Goal: Task Accomplishment & Management: Use online tool/utility

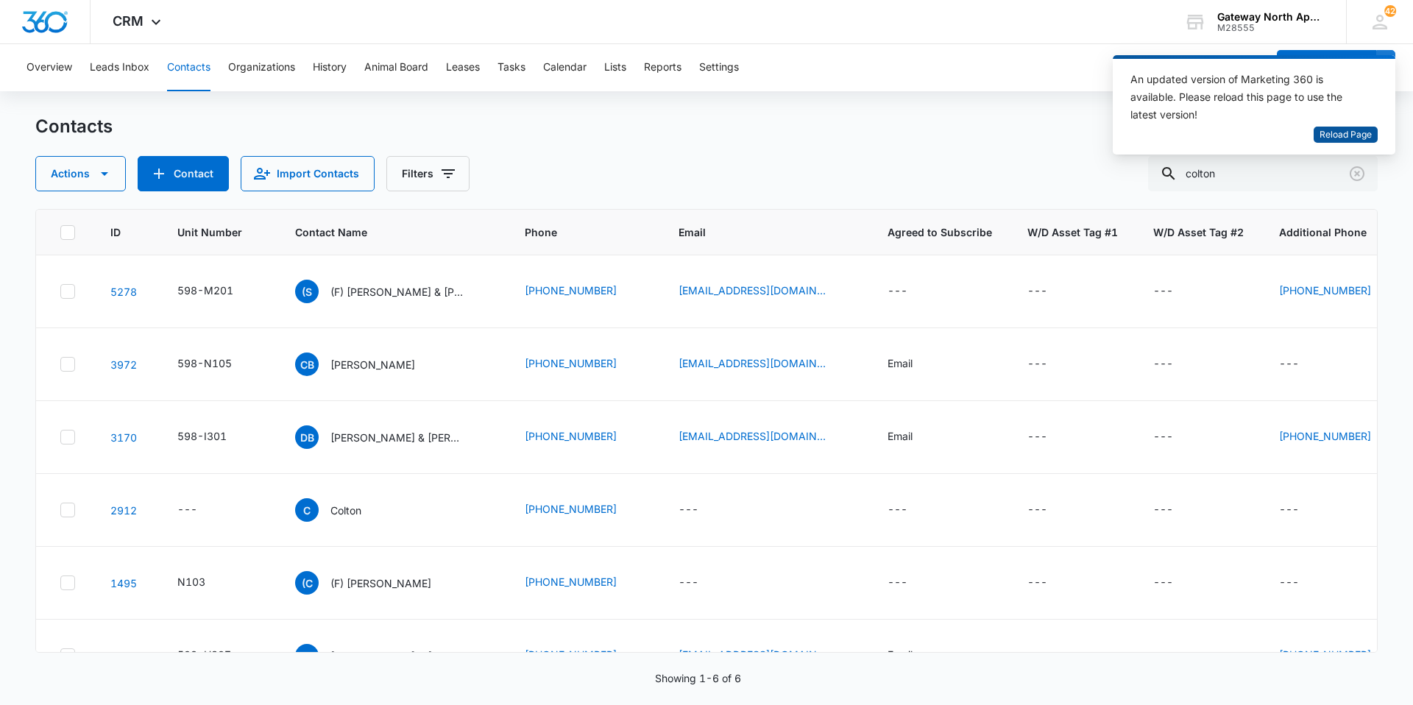
click at [1342, 131] on span "Reload Page" at bounding box center [1346, 135] width 52 height 14
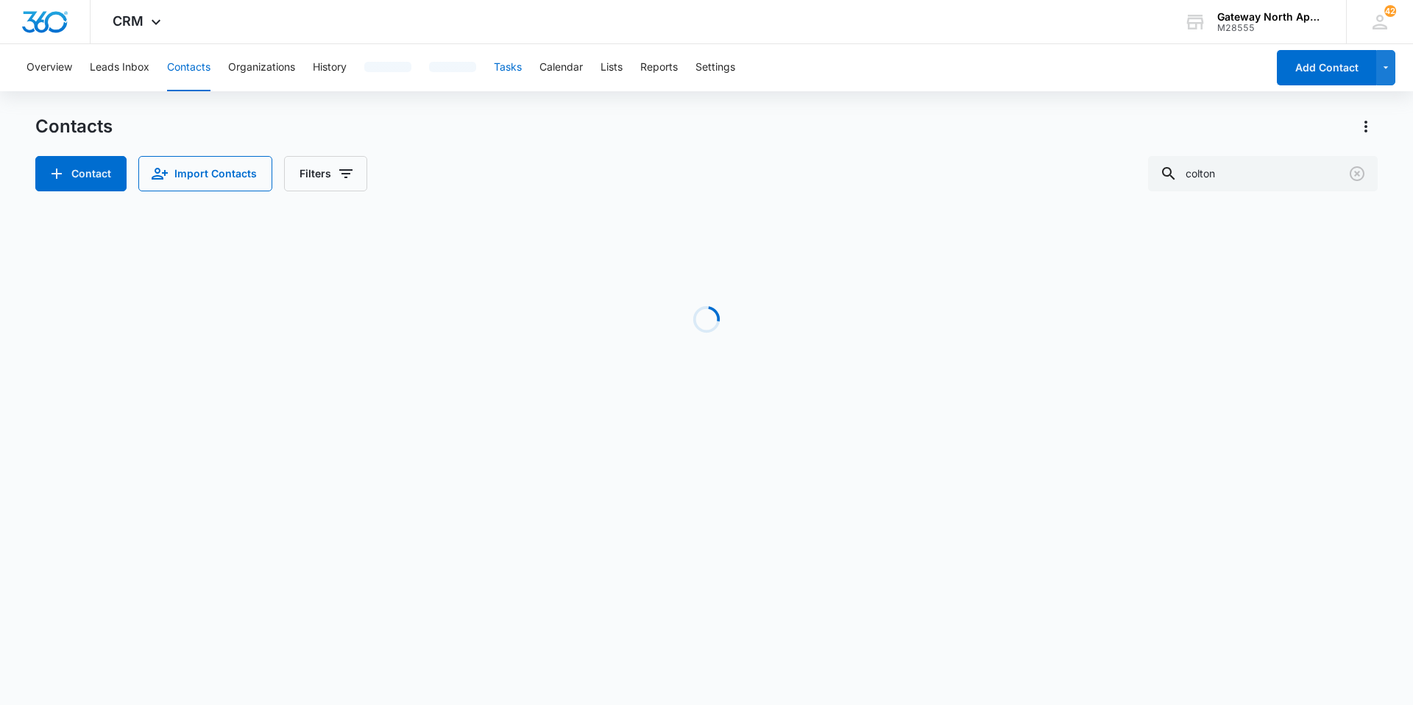
click at [519, 67] on button "Tasks" at bounding box center [508, 67] width 28 height 47
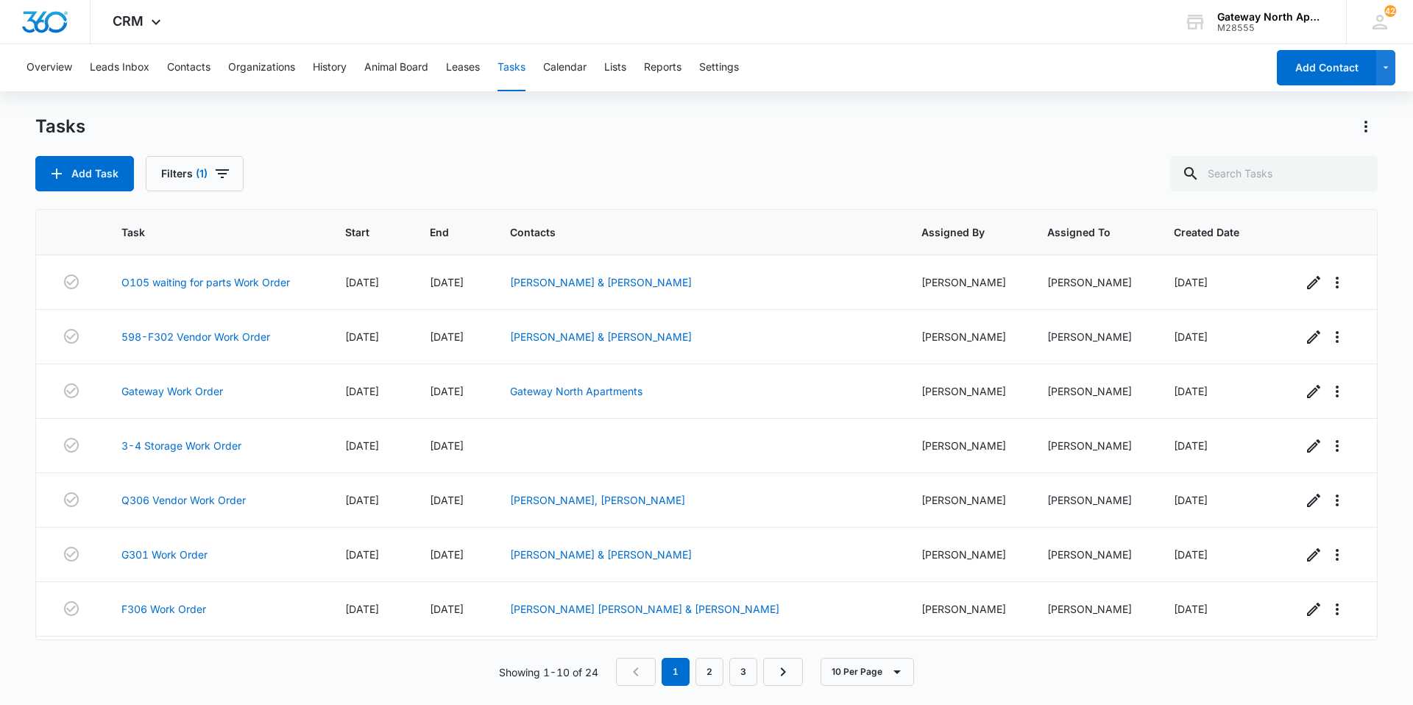
click at [588, 197] on div "Tasks Add Task Filters (1) Task Start End Contacts Assigned By Assigned To Crea…" at bounding box center [706, 409] width 1343 height 589
